Goal: Transaction & Acquisition: Book appointment/travel/reservation

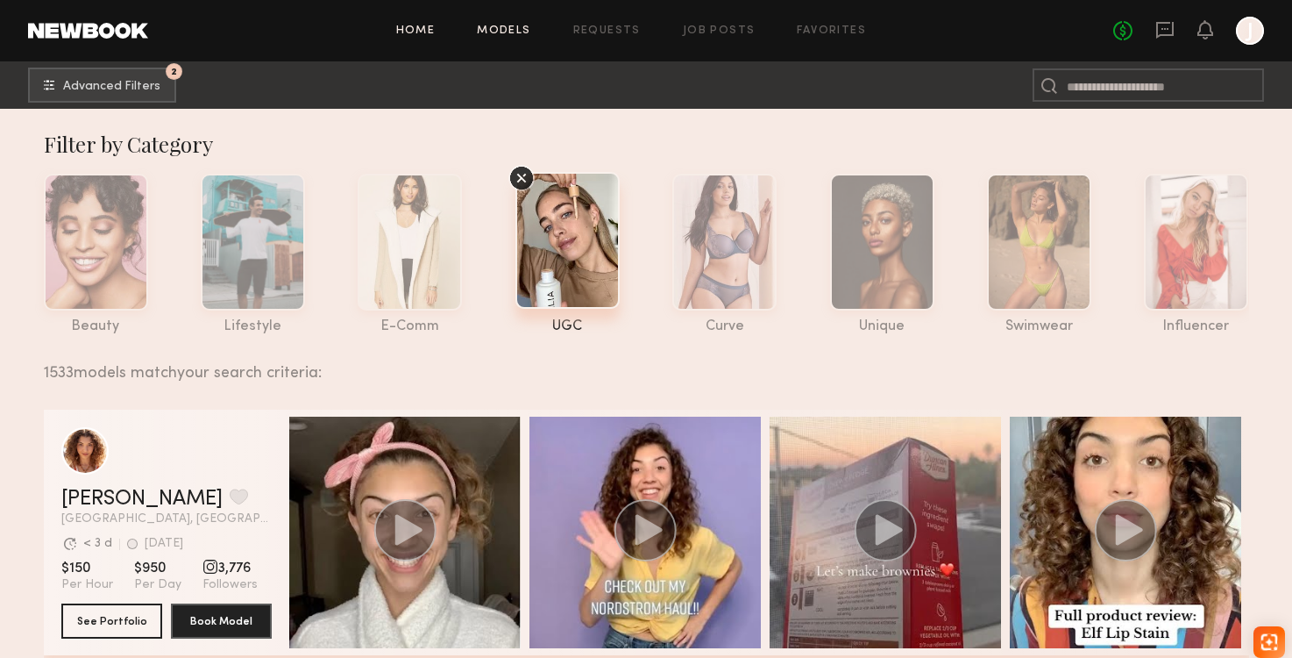
click at [421, 30] on link "Home" at bounding box center [415, 30] width 39 height 11
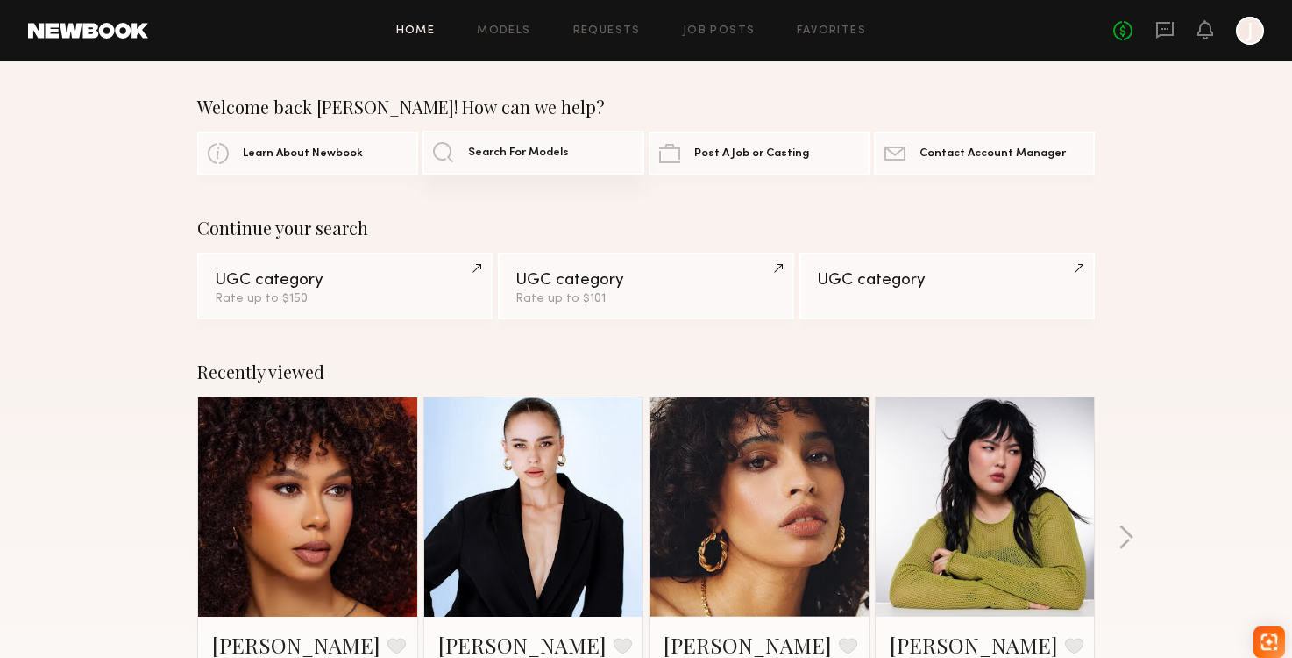
click at [498, 167] on link "Search For Models" at bounding box center [533, 153] width 221 height 44
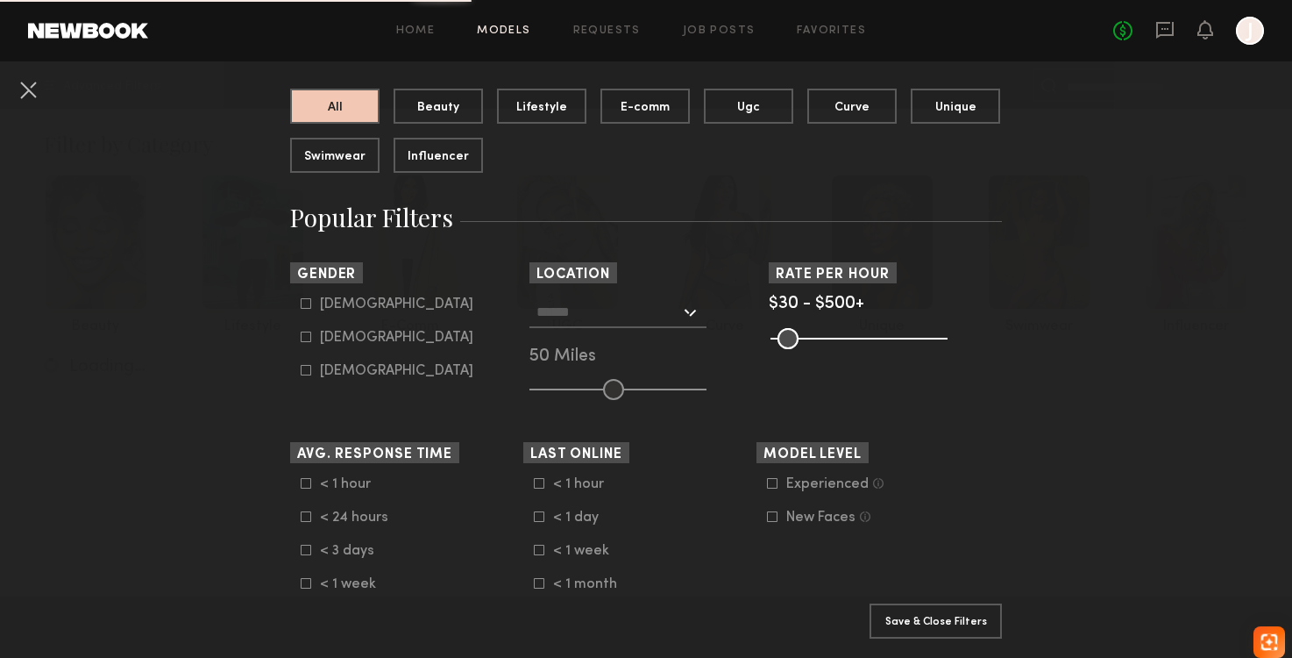
scroll to position [190, 0]
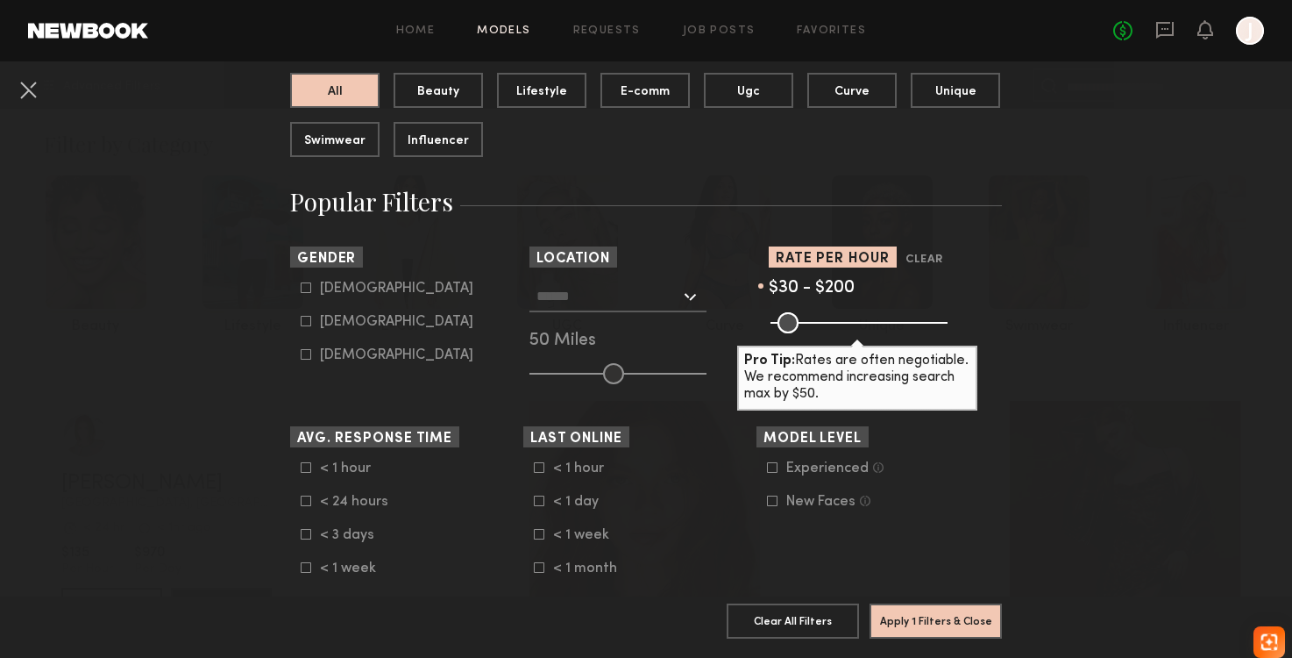
drag, startPoint x: 939, startPoint y: 327, endPoint x: 837, endPoint y: 321, distance: 101.9
type input "***"
click at [837, 321] on input "range" at bounding box center [859, 322] width 177 height 21
click at [900, 620] on button "Apply 1 Filters & Close" at bounding box center [936, 619] width 132 height 35
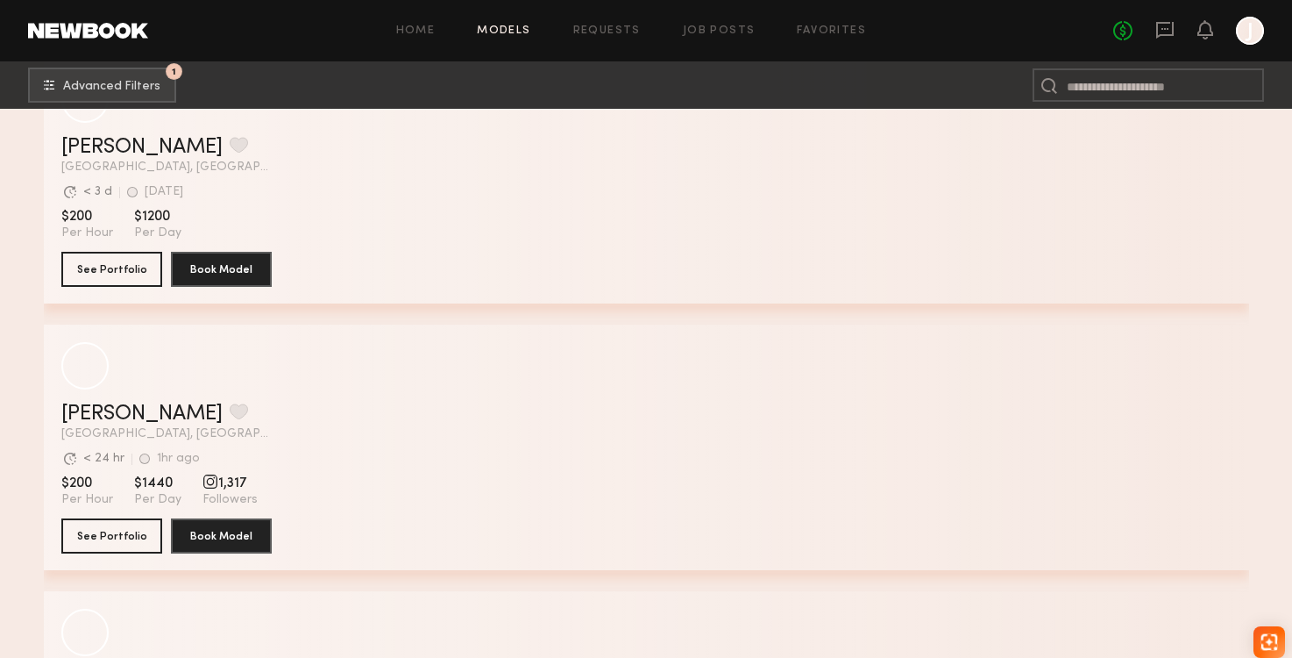
scroll to position [921, 0]
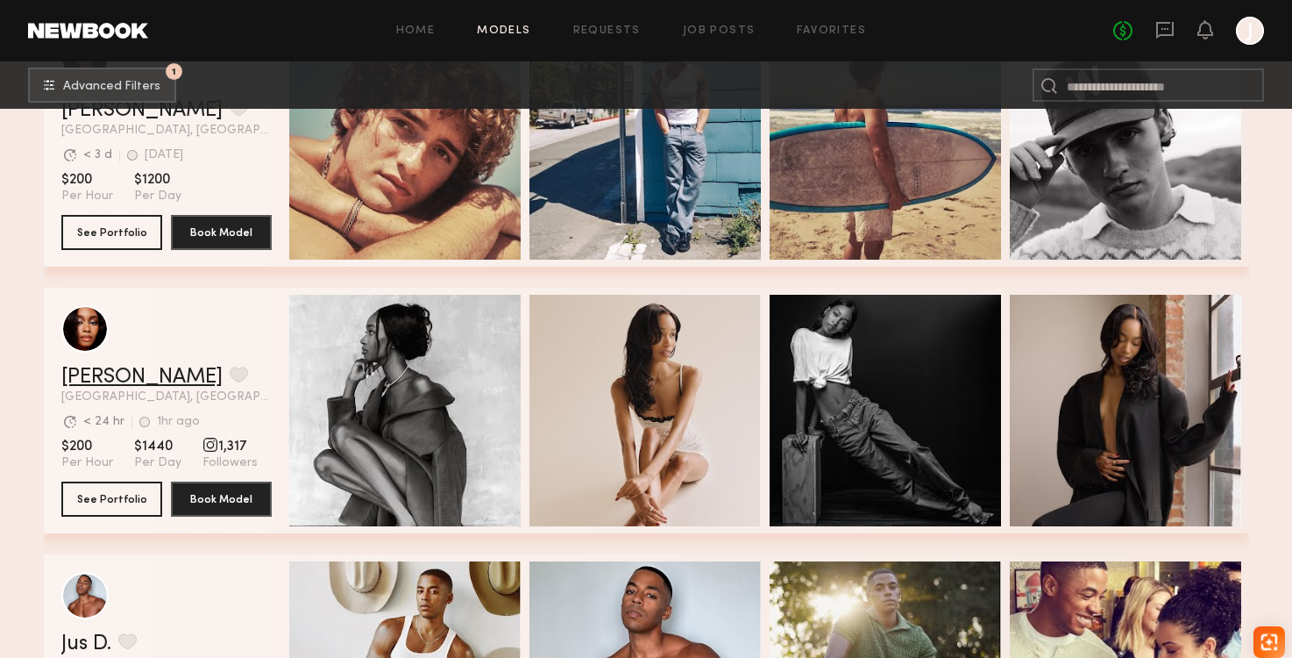
click at [116, 378] on link "[PERSON_NAME]" at bounding box center [141, 376] width 161 height 21
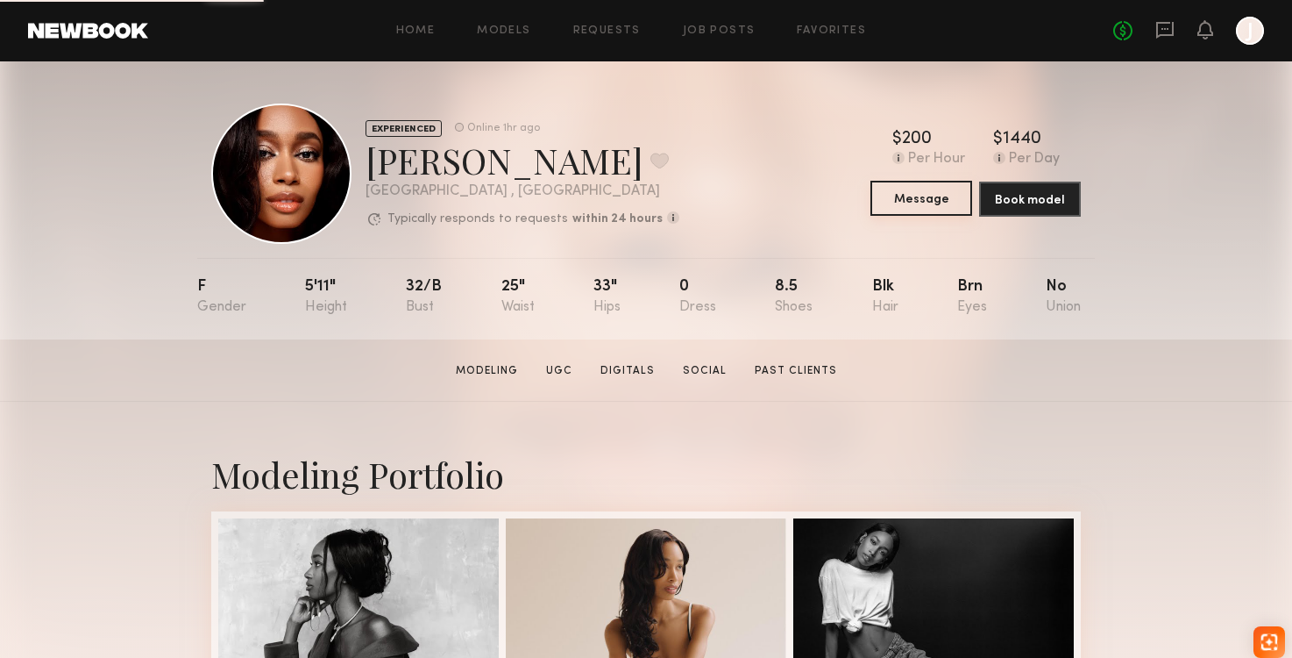
click at [890, 206] on button "Message" at bounding box center [922, 198] width 102 height 35
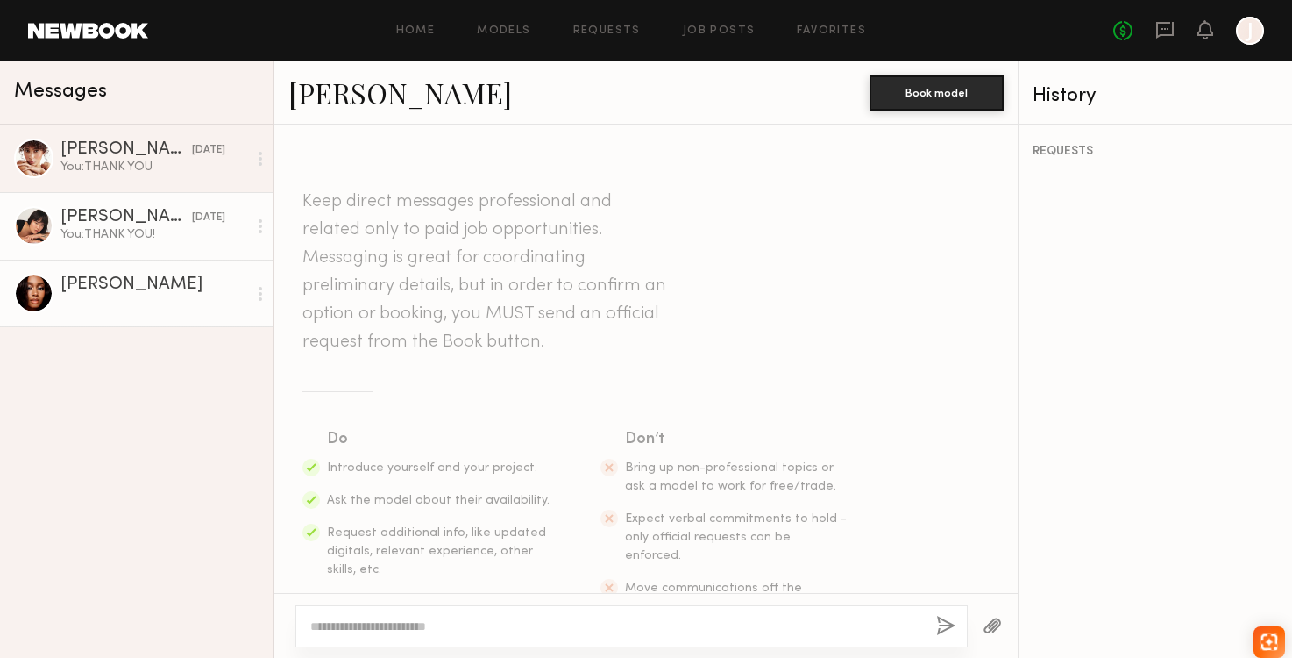
click at [94, 224] on div "Annika S." at bounding box center [126, 218] width 132 height 18
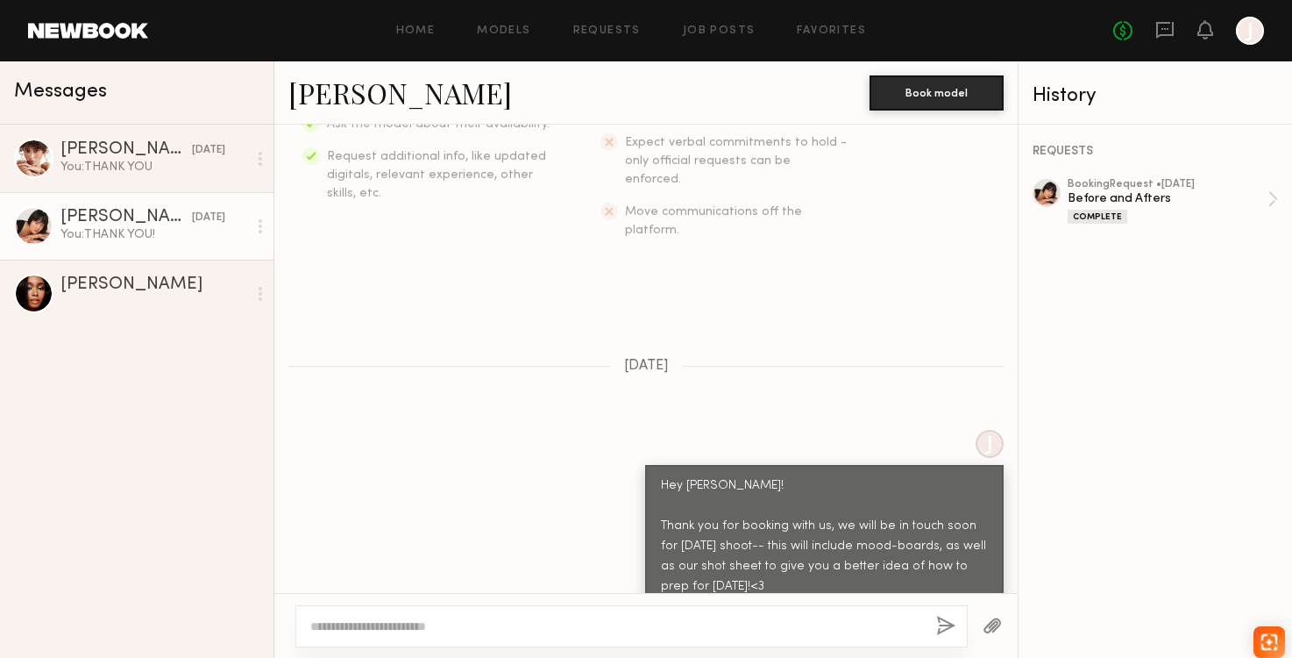
scroll to position [760, 0]
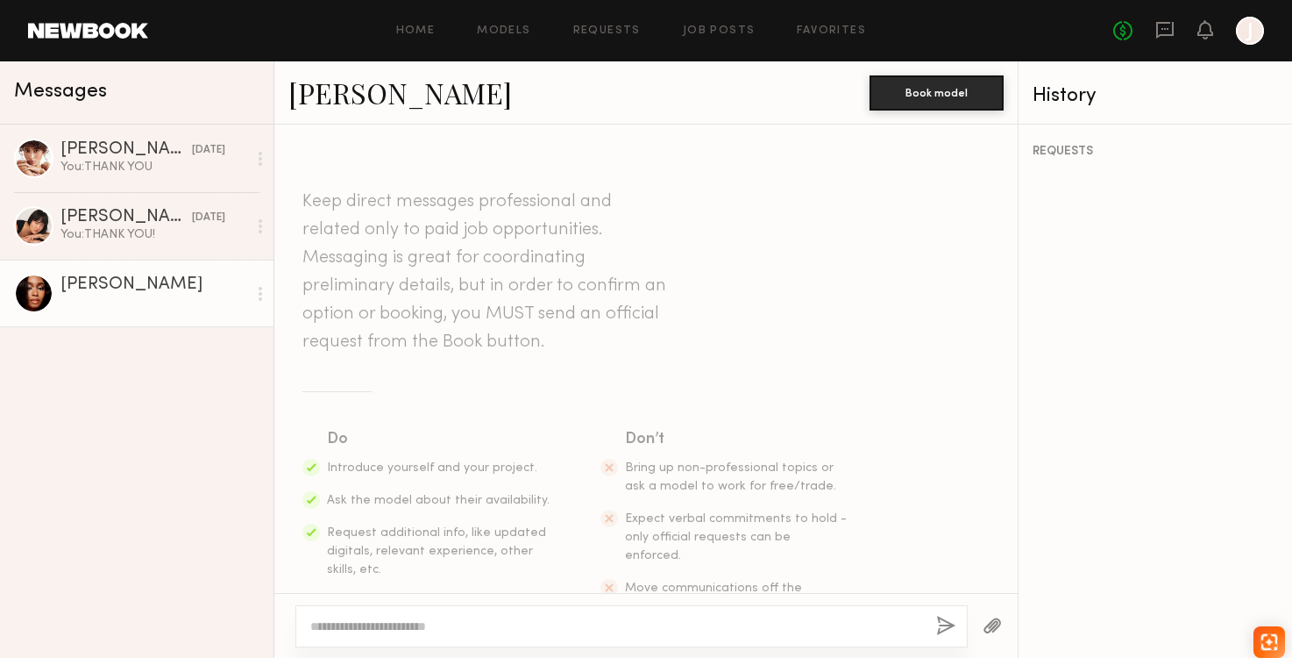
click at [513, 37] on div "Home Models Requests Job Posts Favorites Sign Out No fees up to $5,000 J" at bounding box center [706, 31] width 1116 height 28
click at [692, 32] on link "Job Posts" at bounding box center [719, 30] width 73 height 11
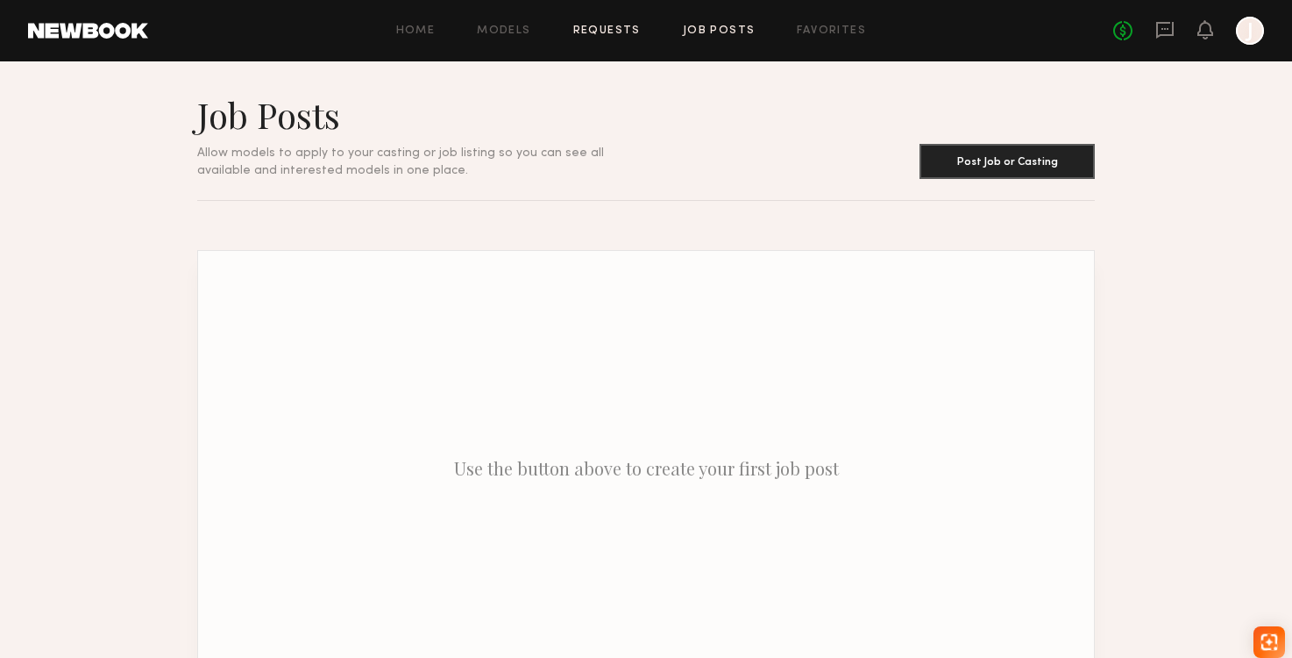
click at [602, 32] on link "Requests" at bounding box center [607, 30] width 68 height 11
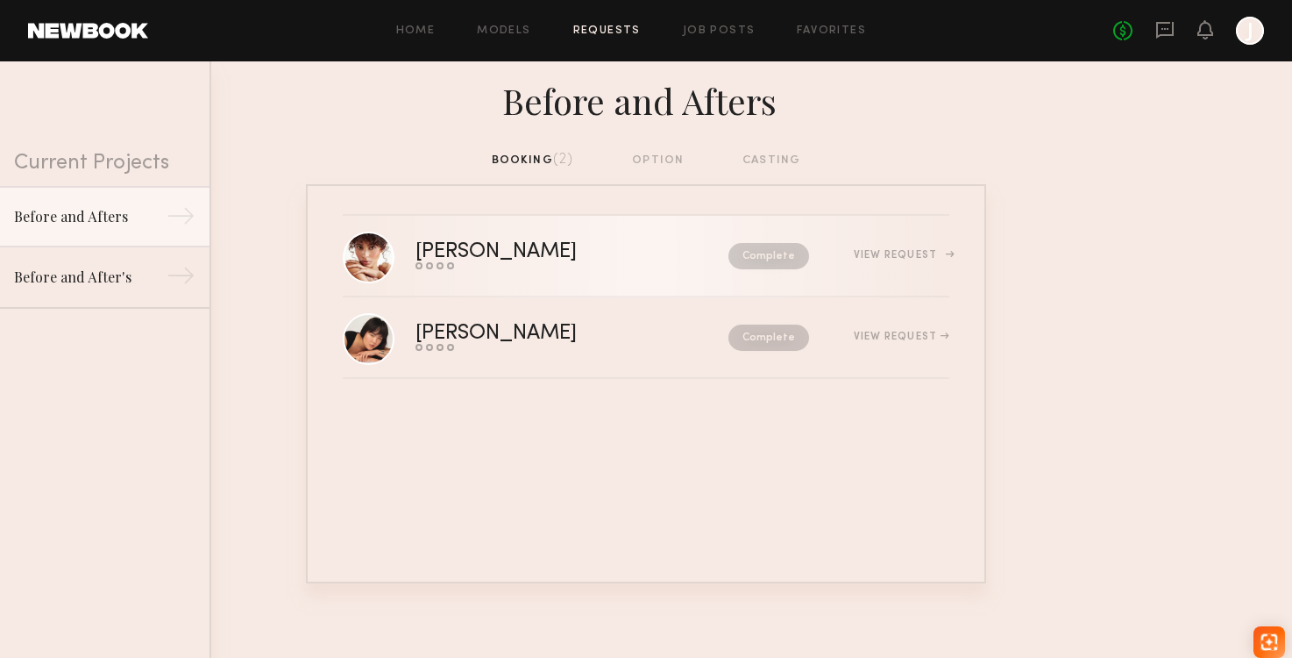
click at [413, 252] on link "Jesi L. Send request Model response Review hours worked Pay model Complete View…" at bounding box center [646, 257] width 607 height 82
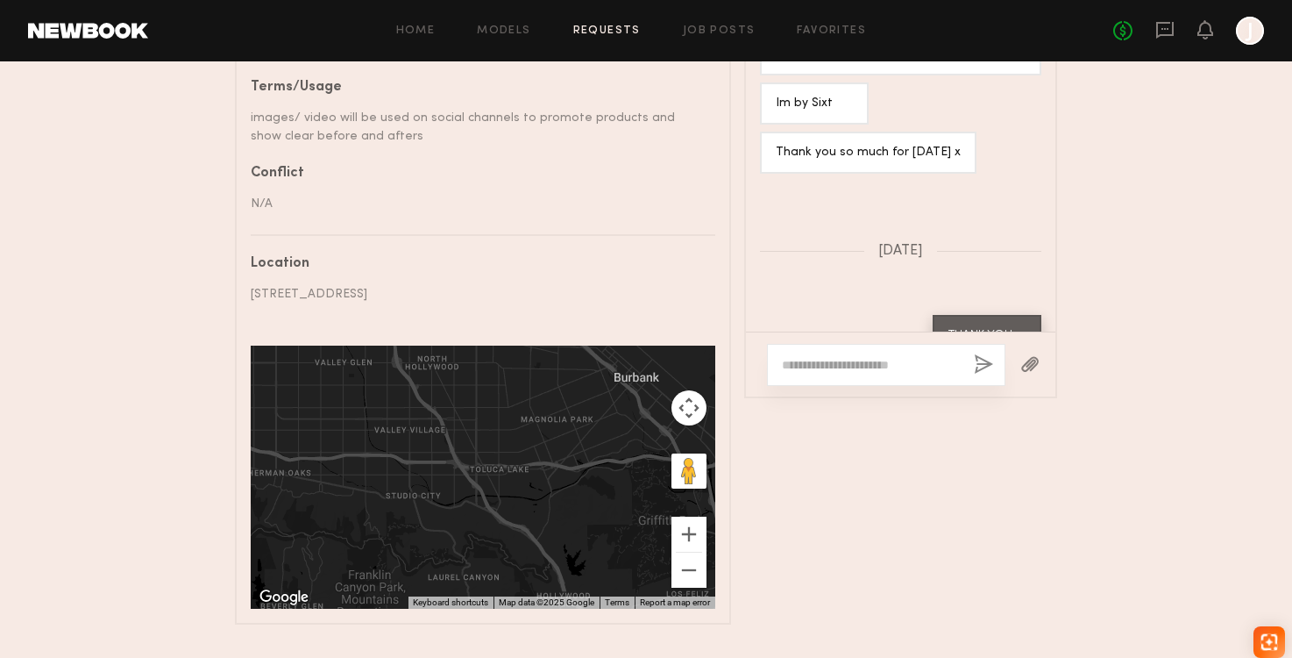
scroll to position [1163, 0]
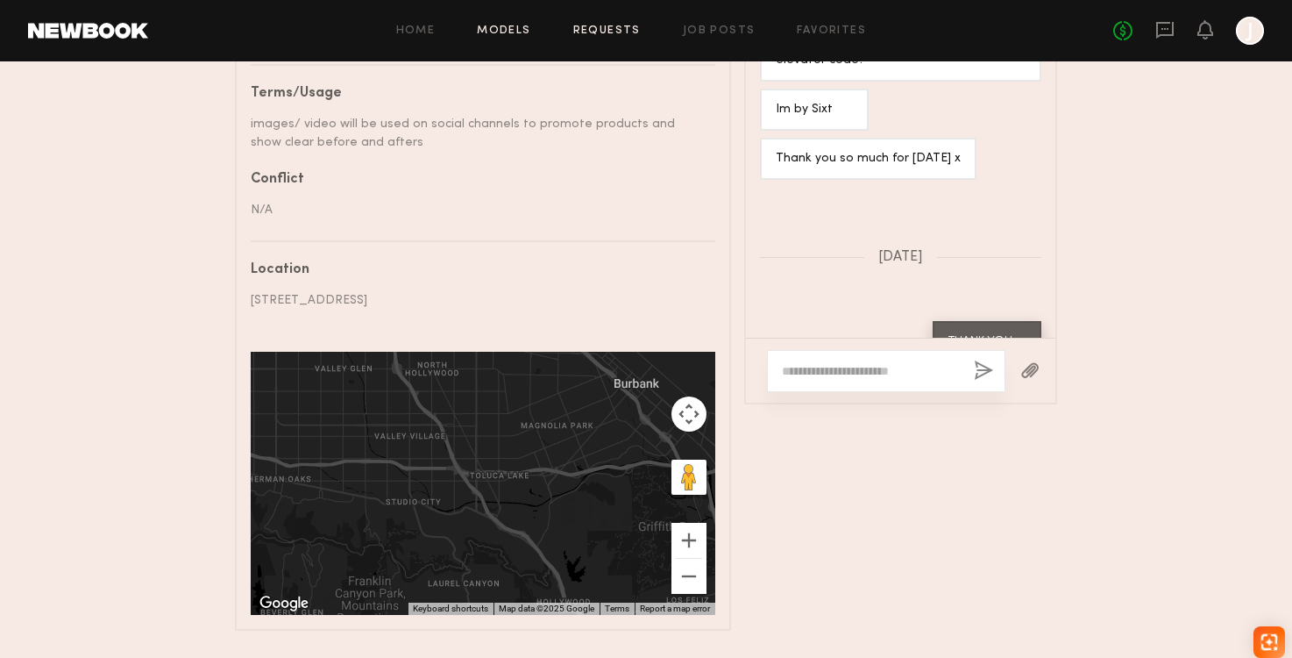
click at [497, 31] on link "Models" at bounding box center [503, 30] width 53 height 11
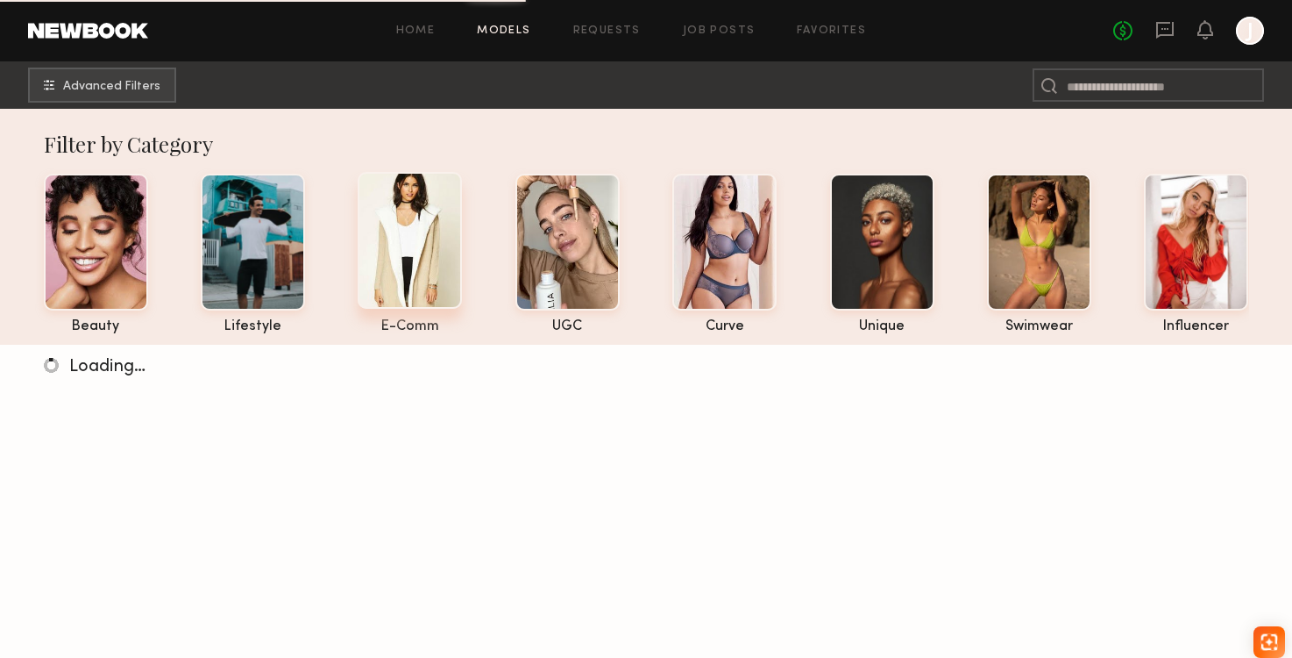
click at [380, 252] on div at bounding box center [410, 240] width 104 height 137
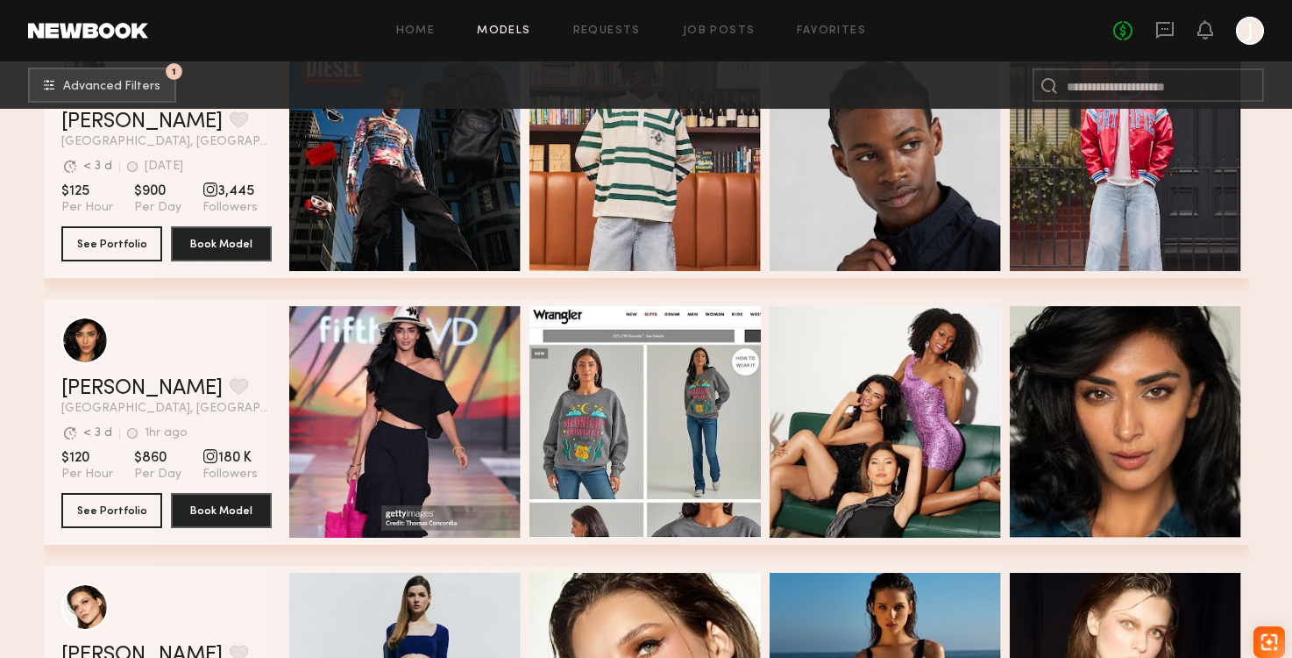
scroll to position [1010, 0]
